Goal: Task Accomplishment & Management: Manage account settings

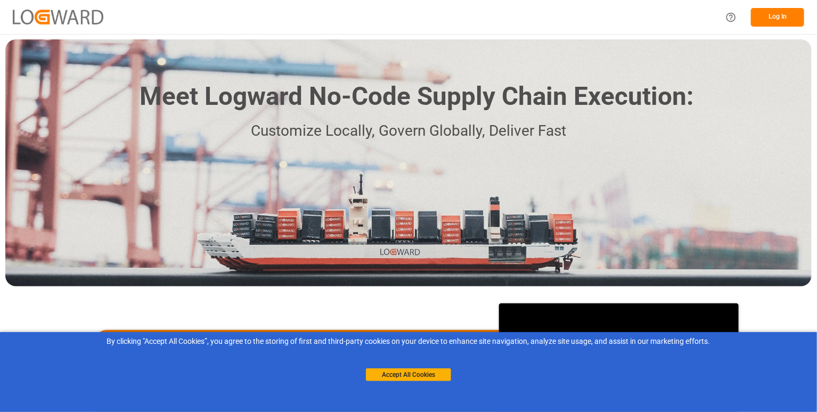
click at [766, 20] on button "Log In" at bounding box center [777, 17] width 53 height 19
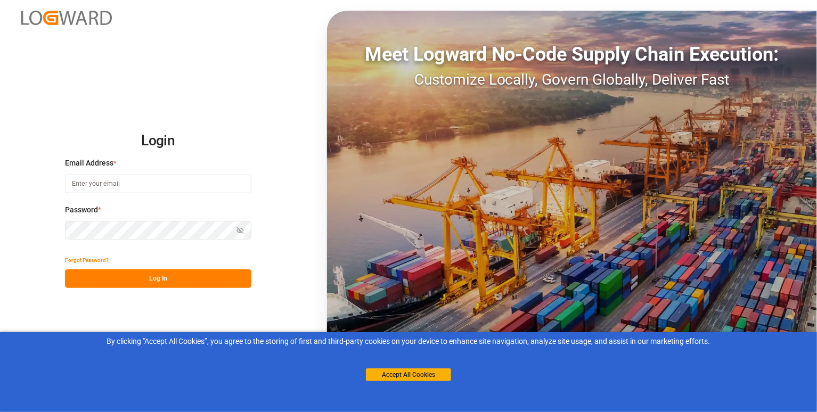
click at [199, 175] on input at bounding box center [158, 184] width 186 height 19
paste input "prdtest@yopmail.com"
click at [77, 184] on input "prdtest@yopmail.com" at bounding box center [158, 184] width 186 height 19
type input "prdtest@yopmail.com"
click at [142, 279] on button "Log In" at bounding box center [158, 279] width 186 height 19
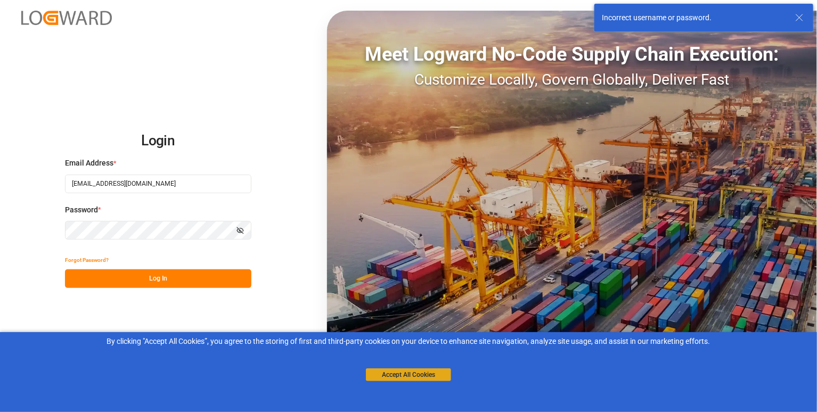
click at [436, 376] on button "Accept All Cookies" at bounding box center [408, 375] width 85 height 13
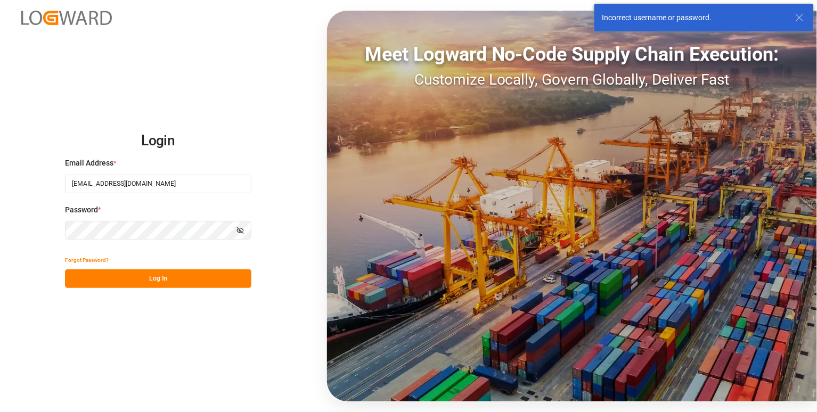
click at [239, 232] on icon "button" at bounding box center [239, 230] width 7 height 7
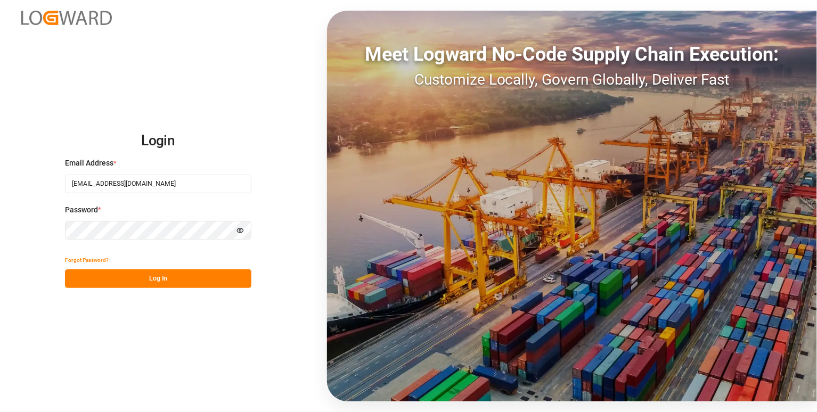
click at [124, 274] on button "Log In" at bounding box center [158, 279] width 186 height 19
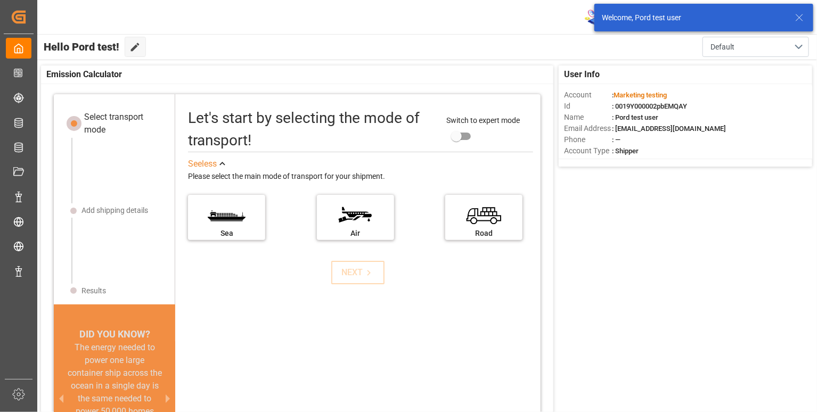
click at [803, 19] on icon at bounding box center [799, 17] width 13 height 13
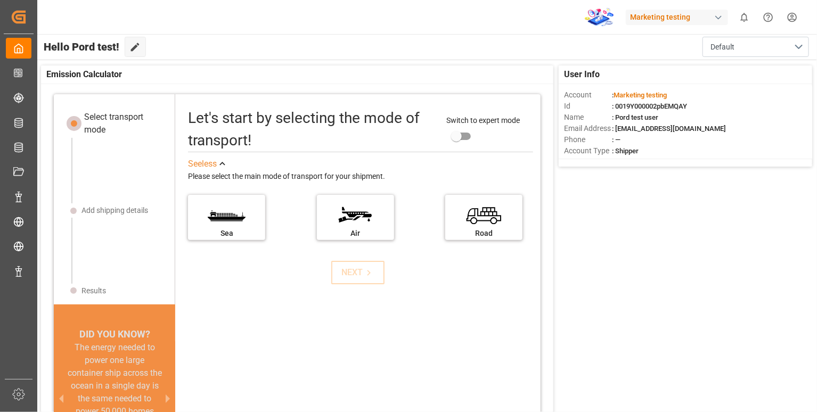
click at [792, 19] on html "Created by potrace 1.15, written by Peter Selinger 2001-2017 Created by potrace…" at bounding box center [408, 206] width 817 height 412
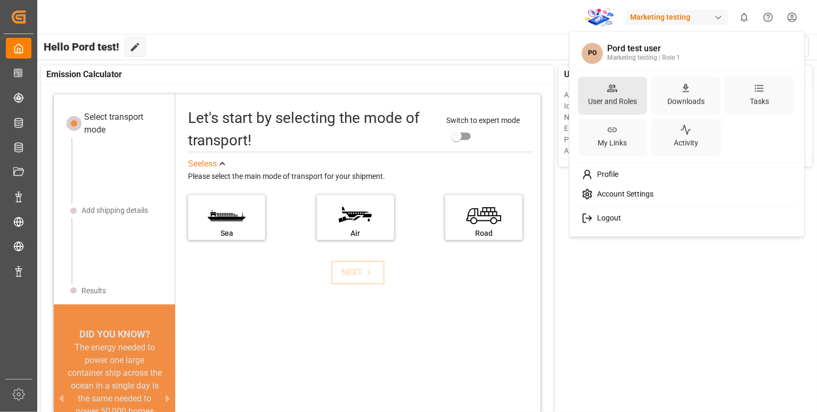
click at [634, 107] on div "User and Roles" at bounding box center [612, 101] width 53 height 15
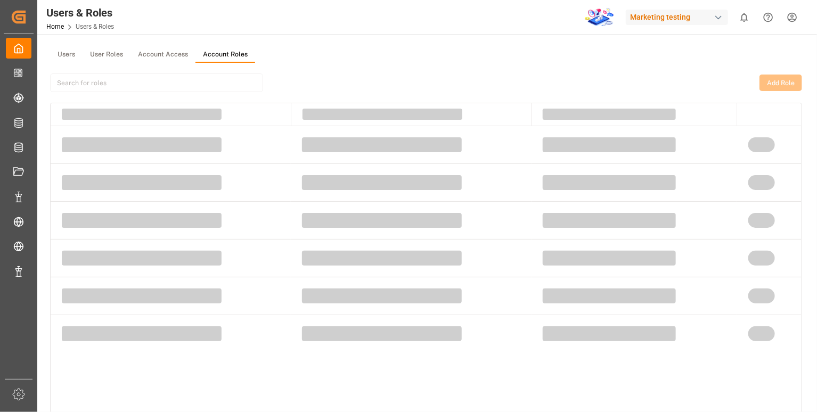
click at [221, 53] on button "Account Roles" at bounding box center [225, 55] width 60 height 16
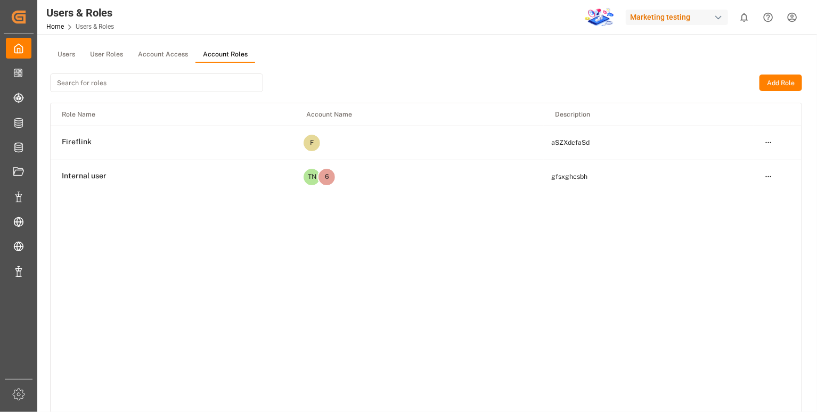
click at [796, 84] on button "Add Role" at bounding box center [781, 83] width 43 height 17
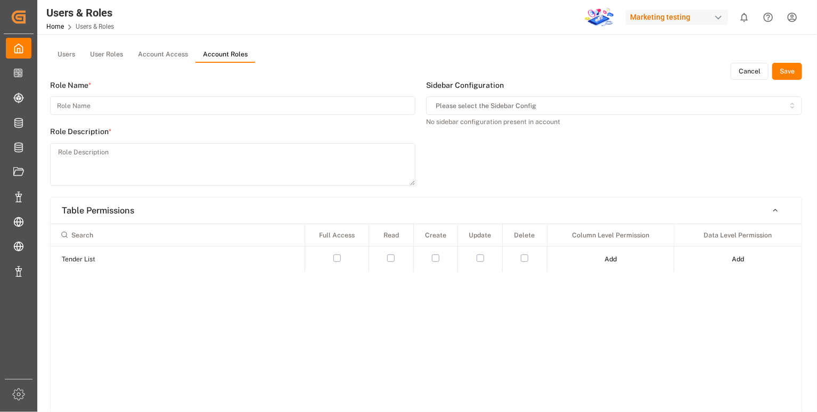
click at [170, 58] on button "Account Access" at bounding box center [162, 55] width 65 height 16
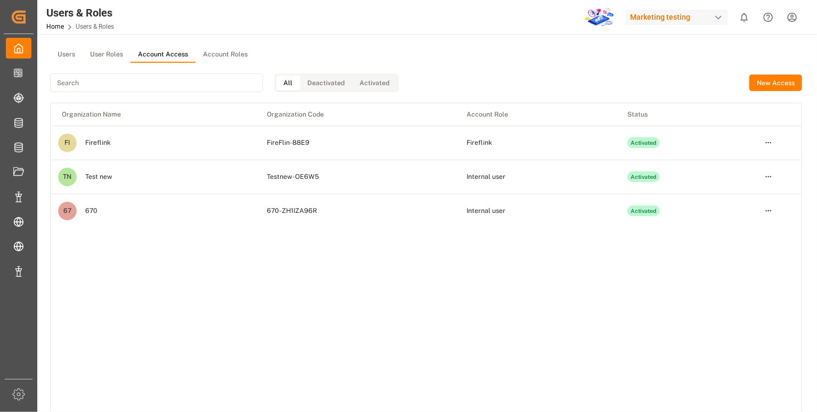
click at [231, 54] on button "Account Roles" at bounding box center [225, 55] width 60 height 16
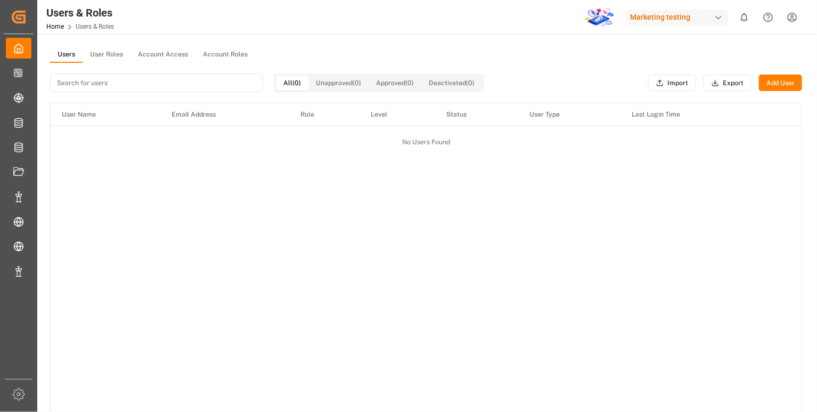
click at [209, 54] on button "Account Roles" at bounding box center [225, 55] width 60 height 16
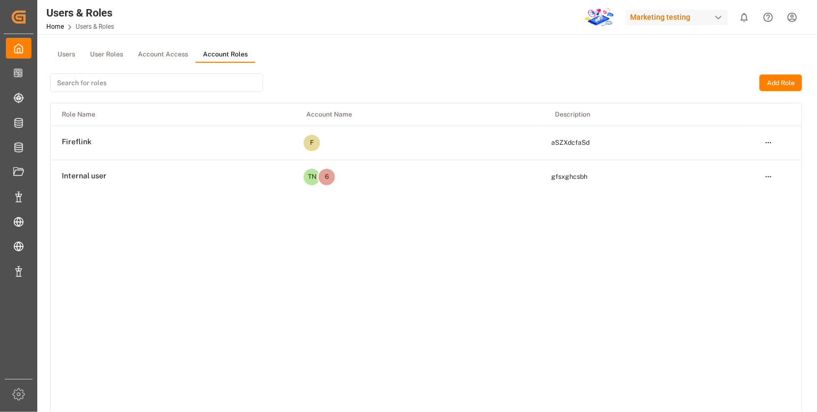
click at [780, 79] on button "Add Role" at bounding box center [781, 83] width 43 height 17
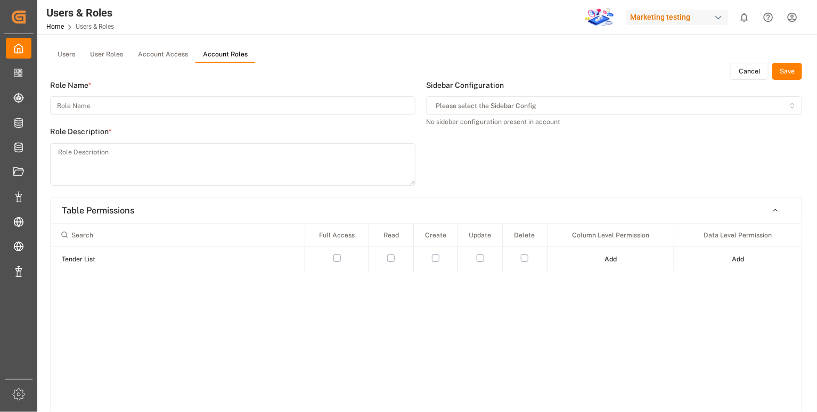
click at [743, 76] on button "Cancel" at bounding box center [750, 71] width 38 height 17
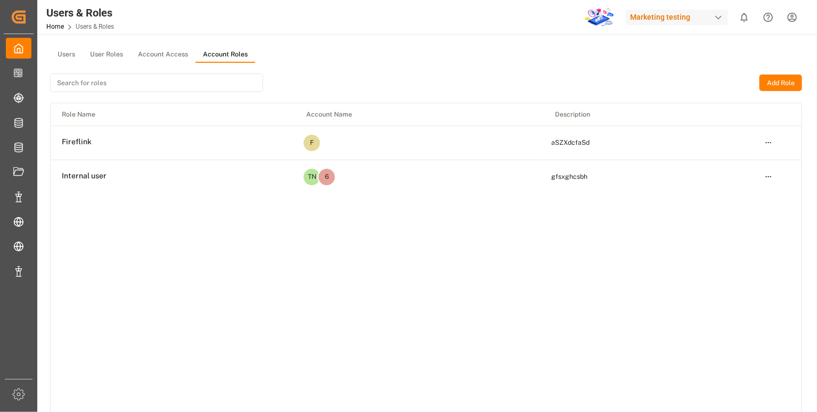
click at [796, 17] on html "Created by potrace 1.15, written by [PERSON_NAME] [DATE]-[DATE] Created by potr…" at bounding box center [408, 206] width 817 height 412
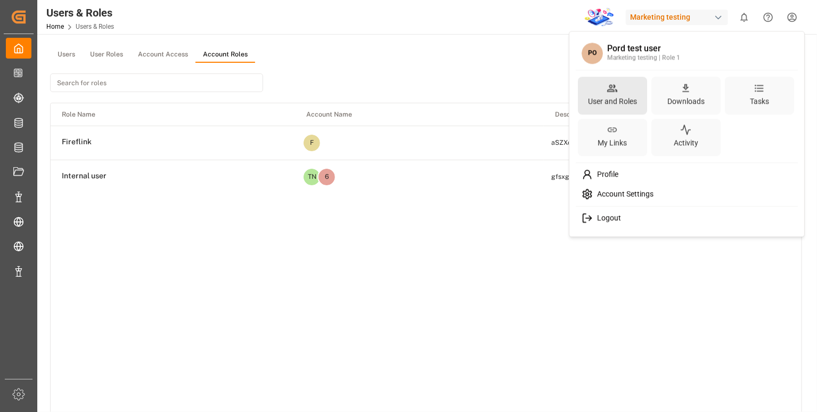
click at [615, 99] on div "User and Roles" at bounding box center [612, 101] width 53 height 15
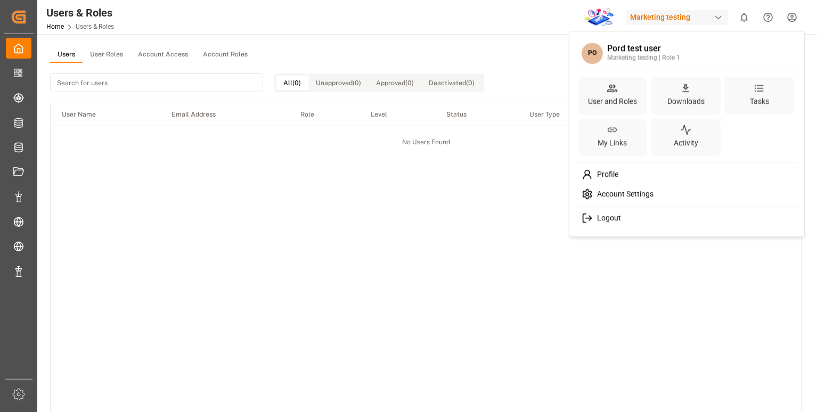
click at [238, 54] on html "Created by potrace 1.15, written by [PERSON_NAME] [DATE]-[DATE] Created by potr…" at bounding box center [408, 206] width 817 height 412
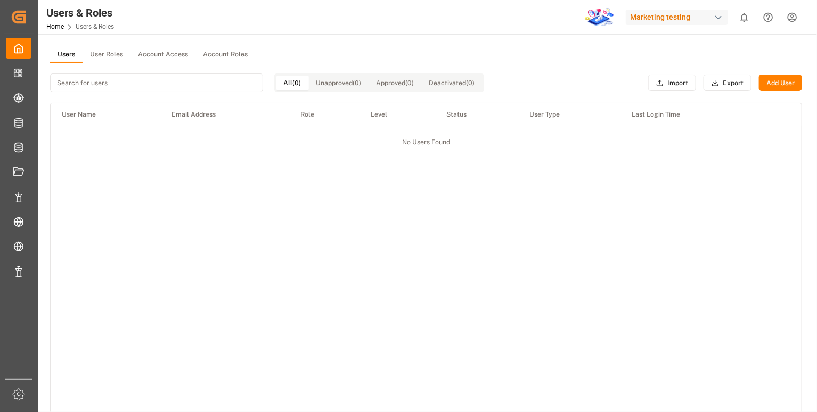
click at [238, 54] on button "Account Roles" at bounding box center [225, 55] width 60 height 16
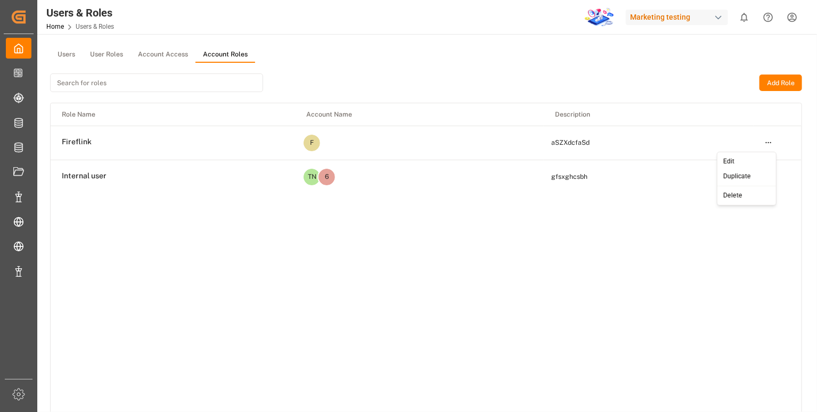
click at [765, 143] on html "Created by potrace 1.15, written by [PERSON_NAME] [DATE]-[DATE] Created by potr…" at bounding box center [408, 206] width 817 height 412
click at [748, 154] on div "Edit" at bounding box center [747, 161] width 55 height 15
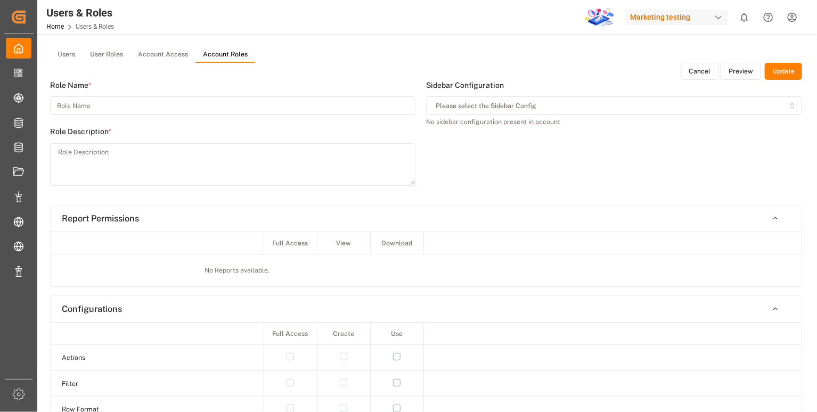
type input "Fireflink"
type textarea "aSZXdcfaSd"
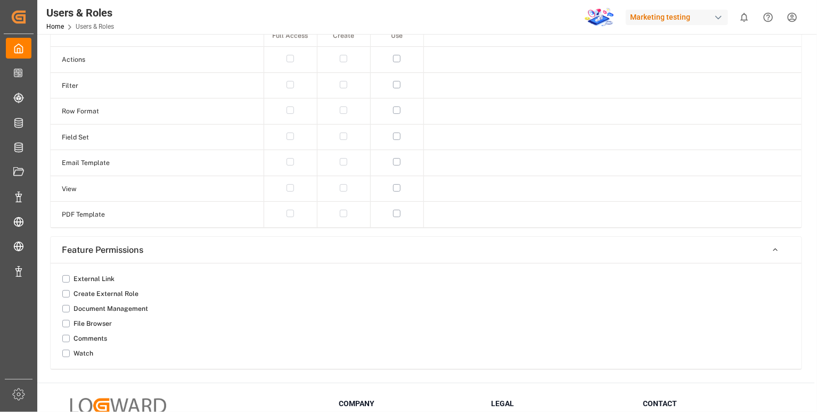
scroll to position [528, 0]
